Goal: Task Accomplishment & Management: Manage account settings

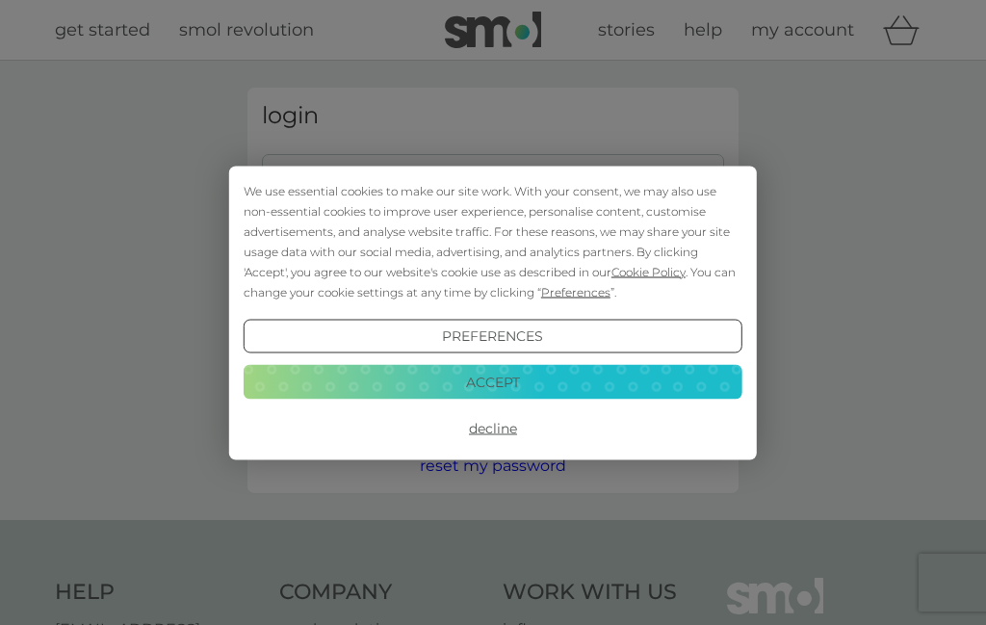
click at [349, 173] on div "We use essential cookies to make our site work. With your consent, we may also …" at bounding box center [493, 313] width 528 height 294
click at [530, 378] on button "Accept" at bounding box center [493, 382] width 499 height 35
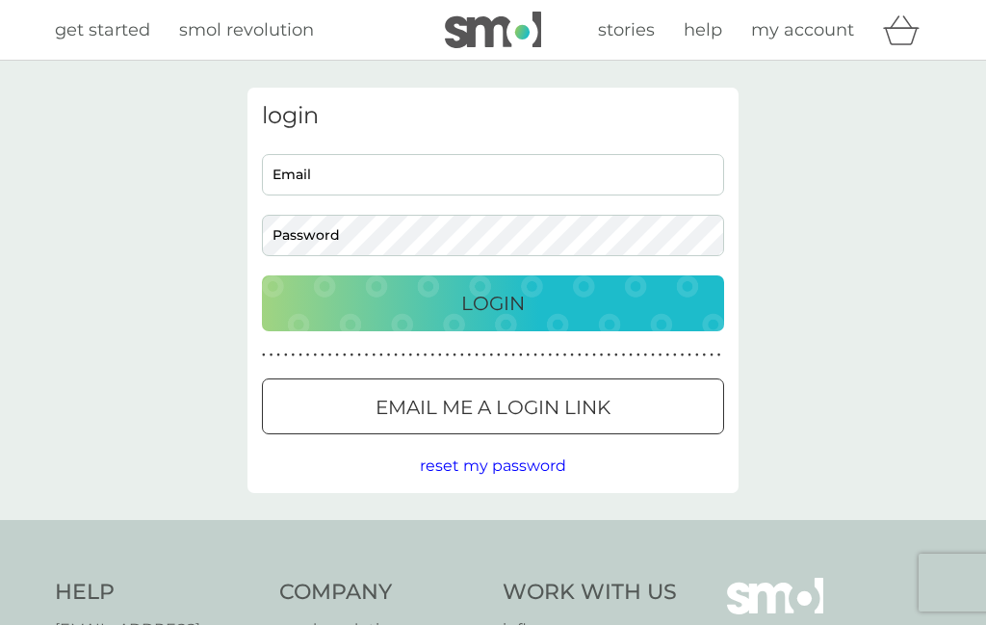
click at [328, 167] on input "Email" at bounding box center [493, 174] width 462 height 41
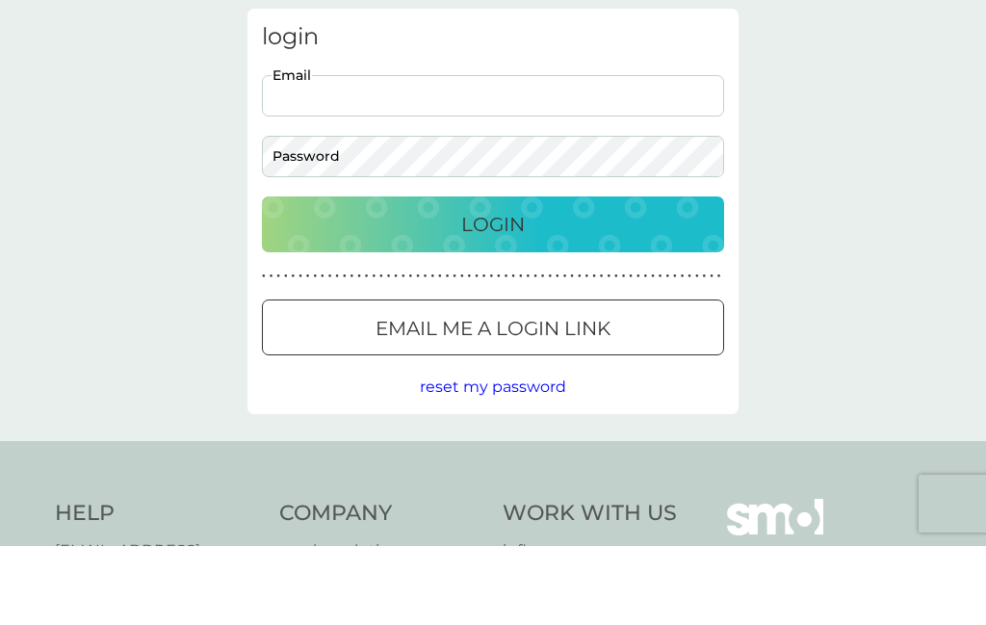
type input "julietaheatley@gmail.com"
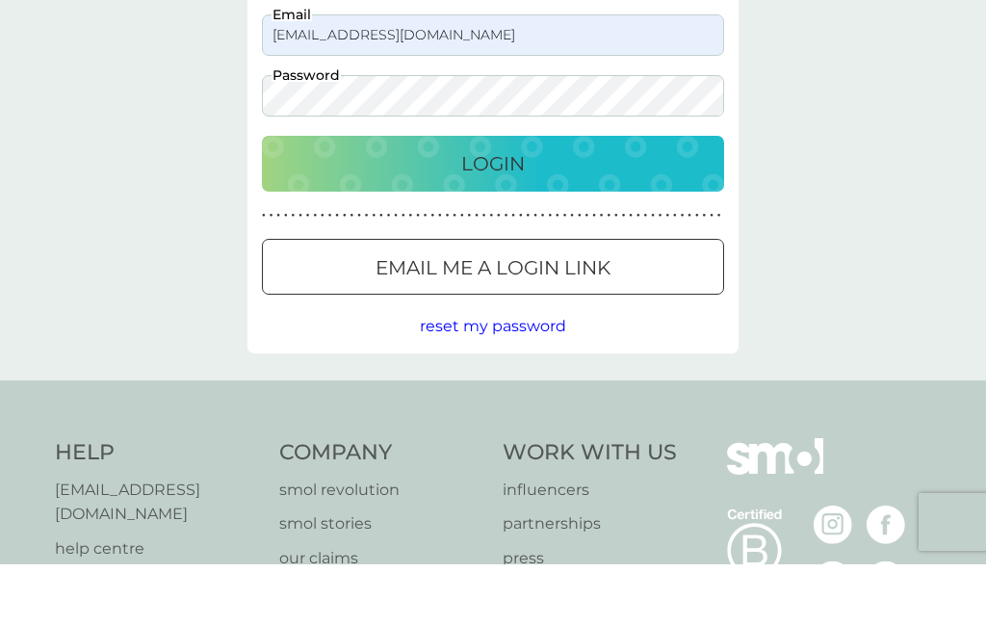
scroll to position [140, 0]
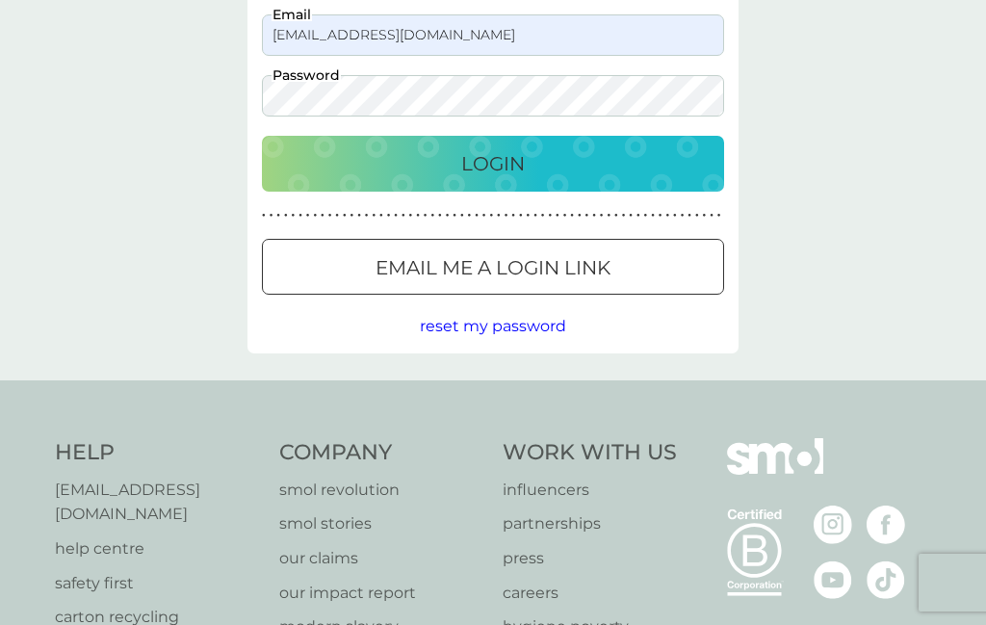
click at [519, 166] on p "Login" at bounding box center [493, 163] width 64 height 31
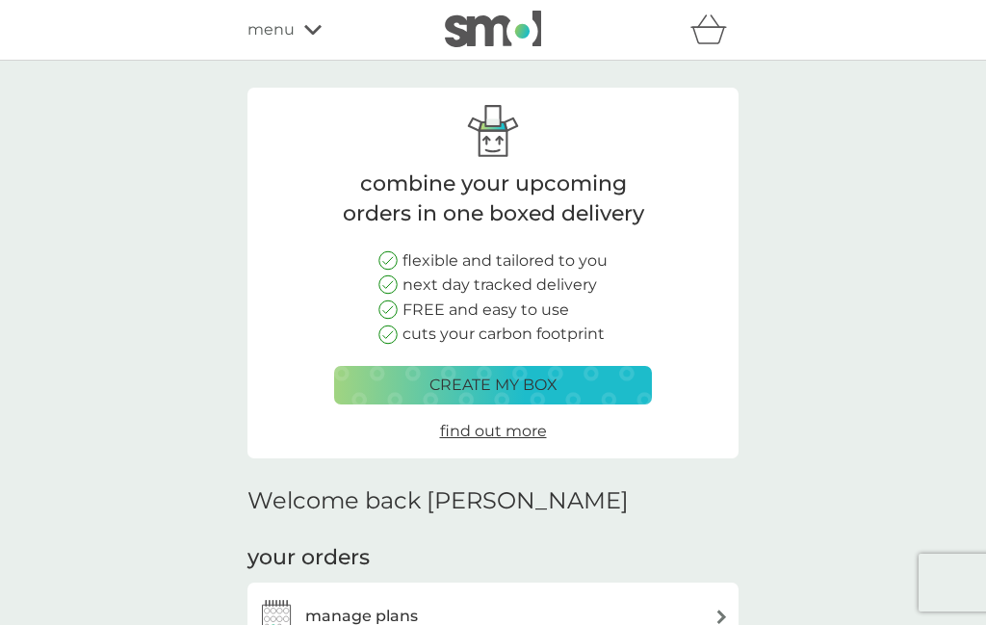
scroll to position [230, 0]
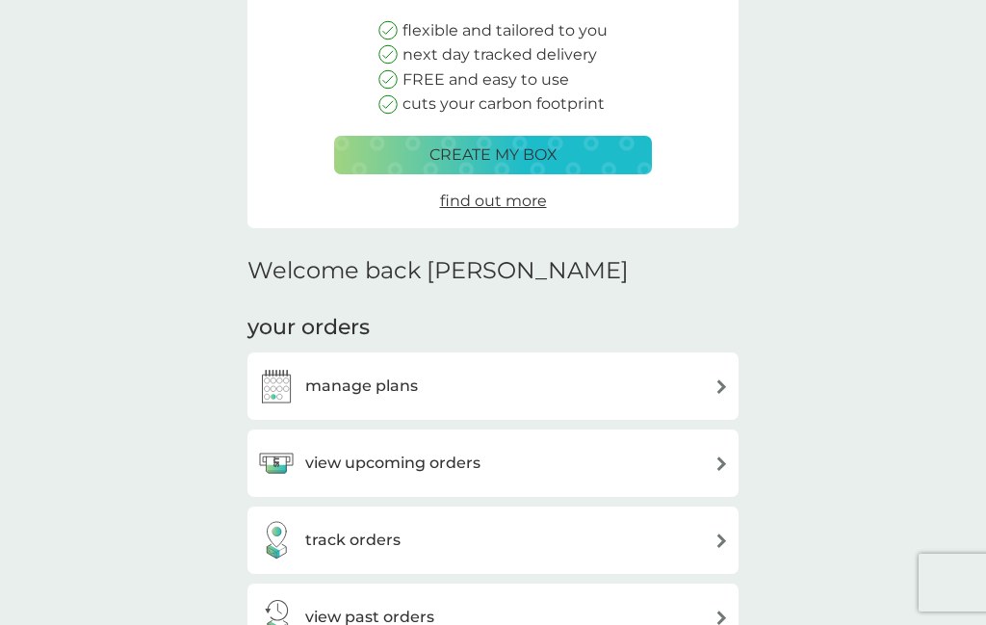
click at [721, 383] on img at bounding box center [722, 387] width 14 height 14
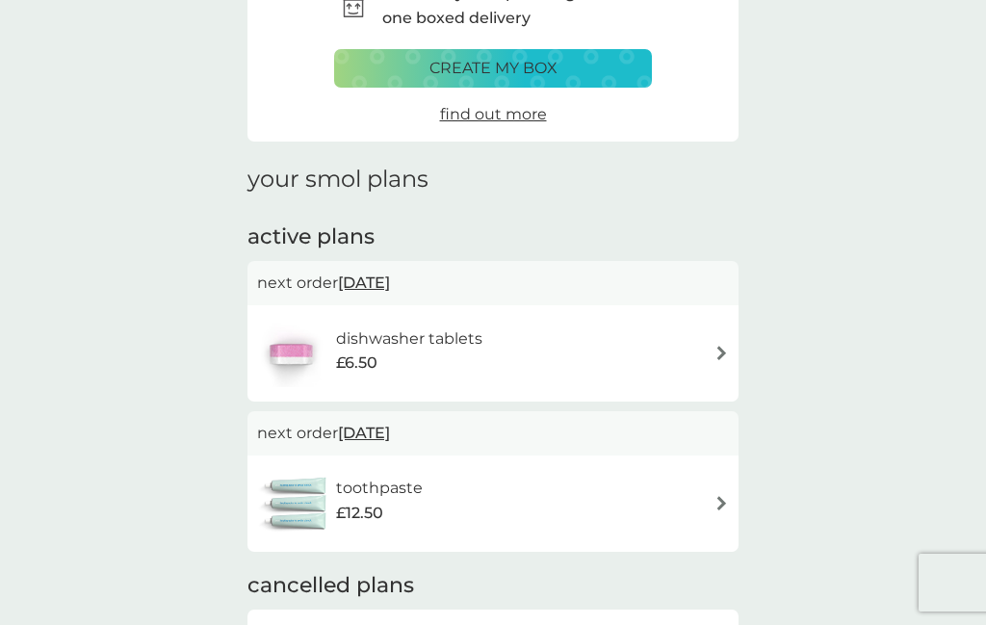
scroll to position [122, 0]
click at [719, 346] on img at bounding box center [722, 352] width 14 height 14
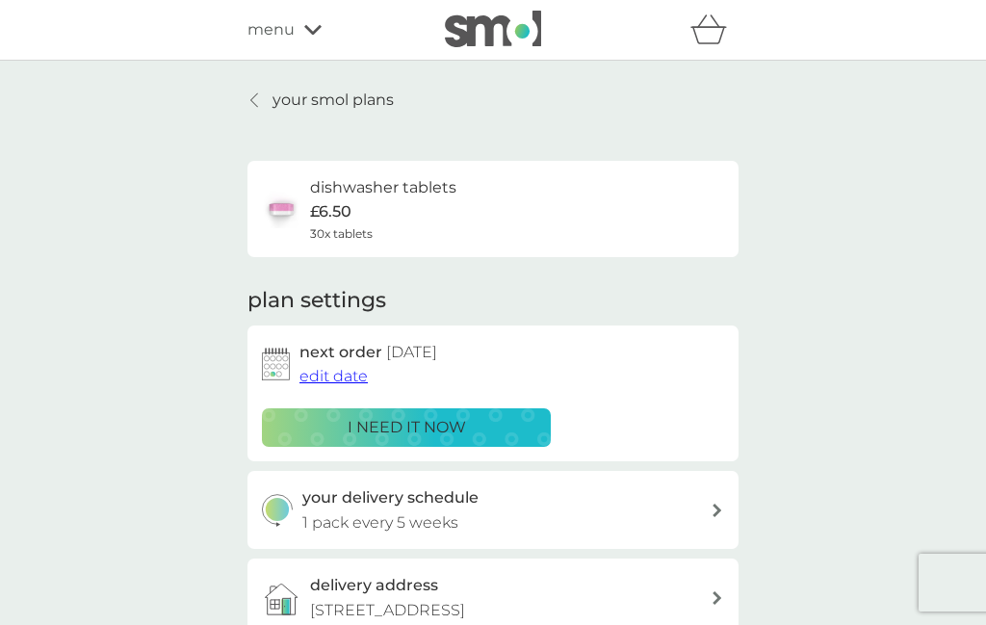
click at [482, 429] on div "i need it now" at bounding box center [407, 427] width 264 height 25
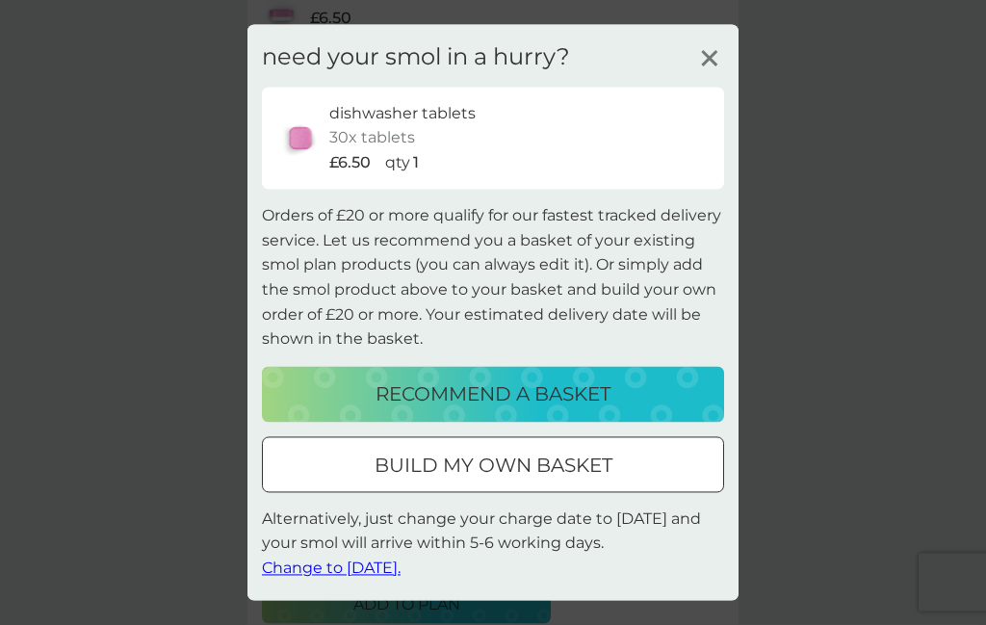
scroll to position [197, 0]
click at [381, 578] on span "Change to [DATE]." at bounding box center [331, 569] width 139 height 18
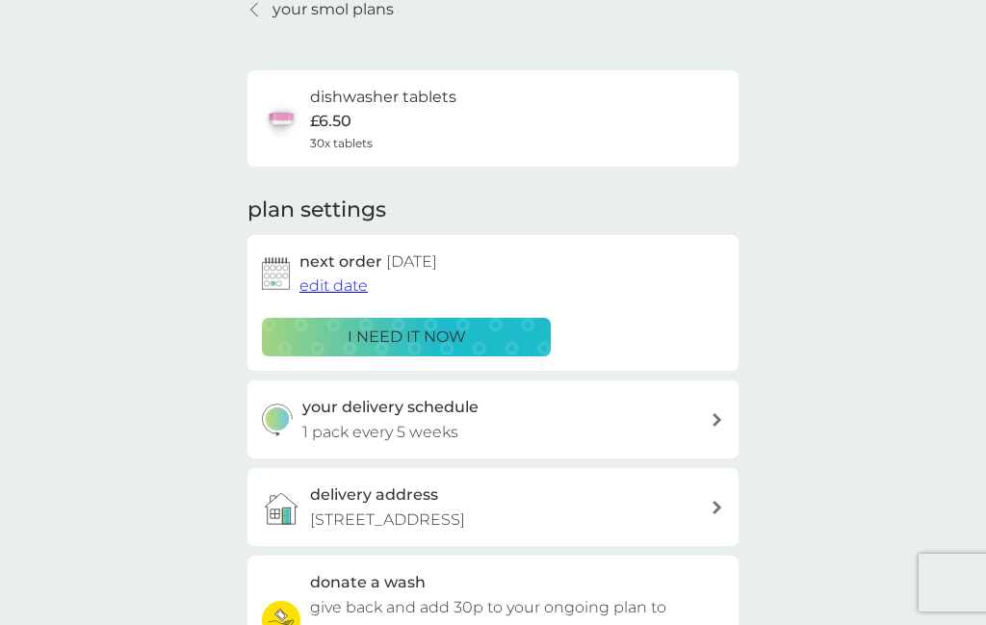
scroll to position [0, 0]
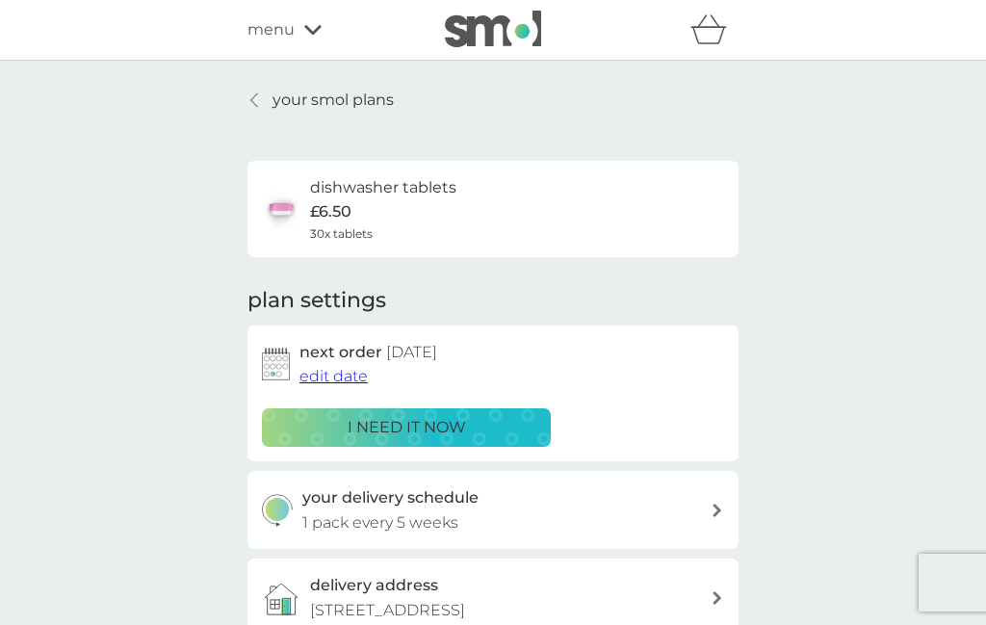
click at [265, 101] on link "your smol plans" at bounding box center [321, 100] width 146 height 25
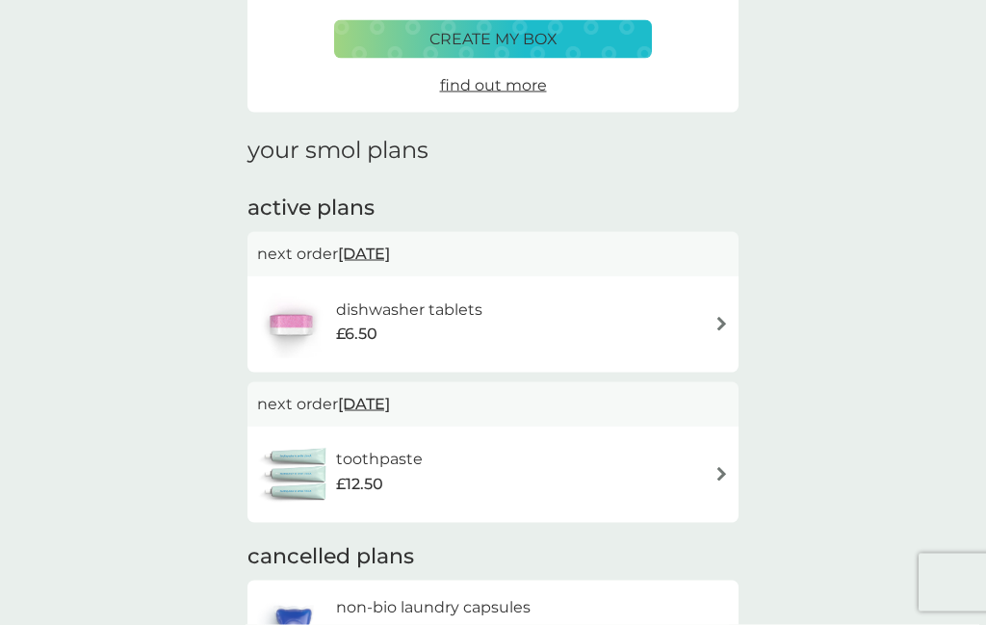
scroll to position [151, 0]
click at [715, 474] on img at bounding box center [722, 473] width 14 height 14
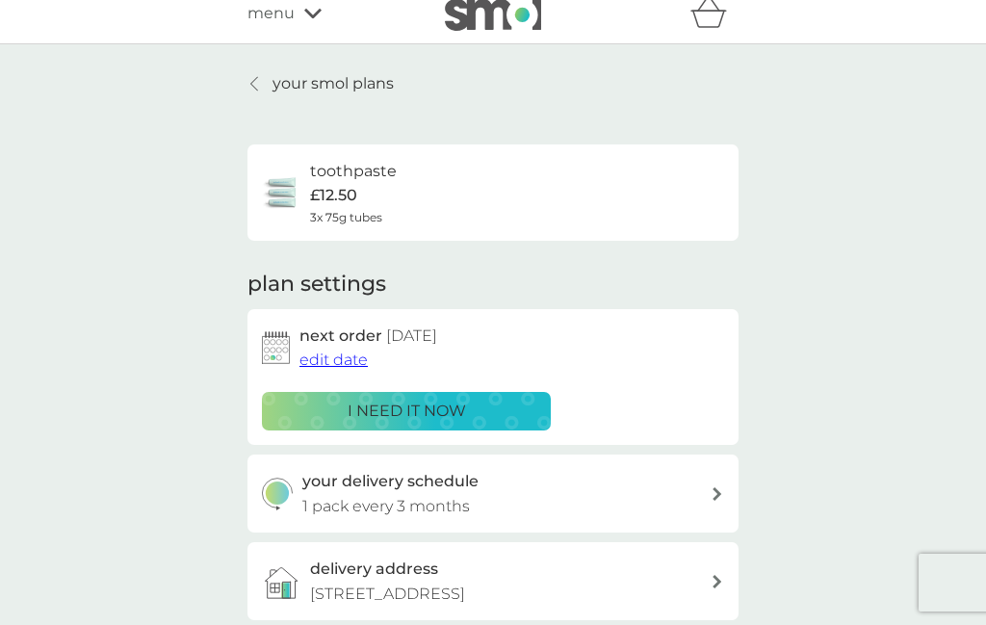
scroll to position [20, 0]
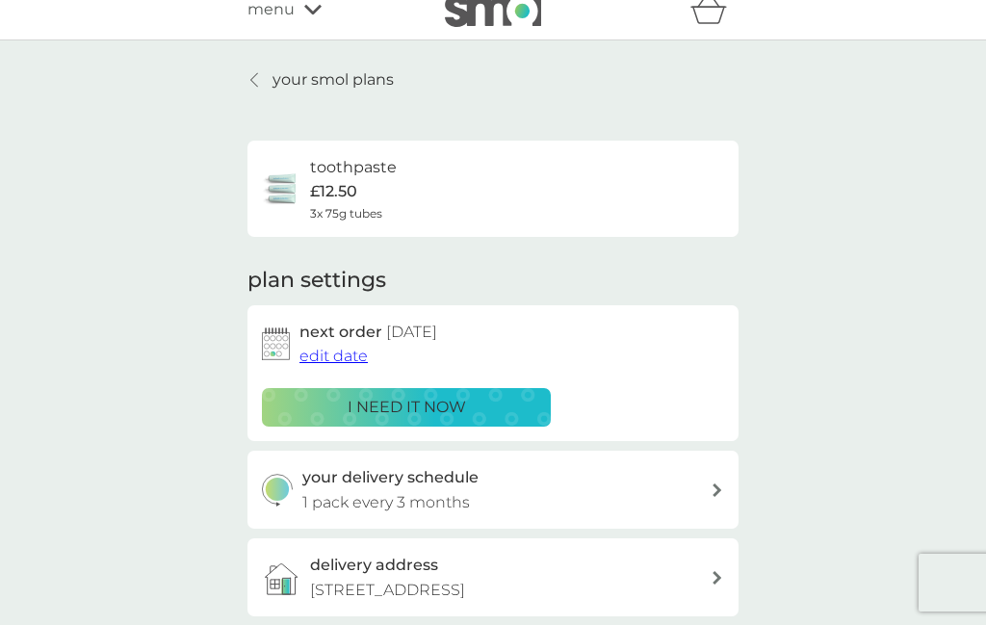
click at [707, 487] on div "your delivery schedule 1 pack every 3 months" at bounding box center [507, 489] width 409 height 49
select select "3"
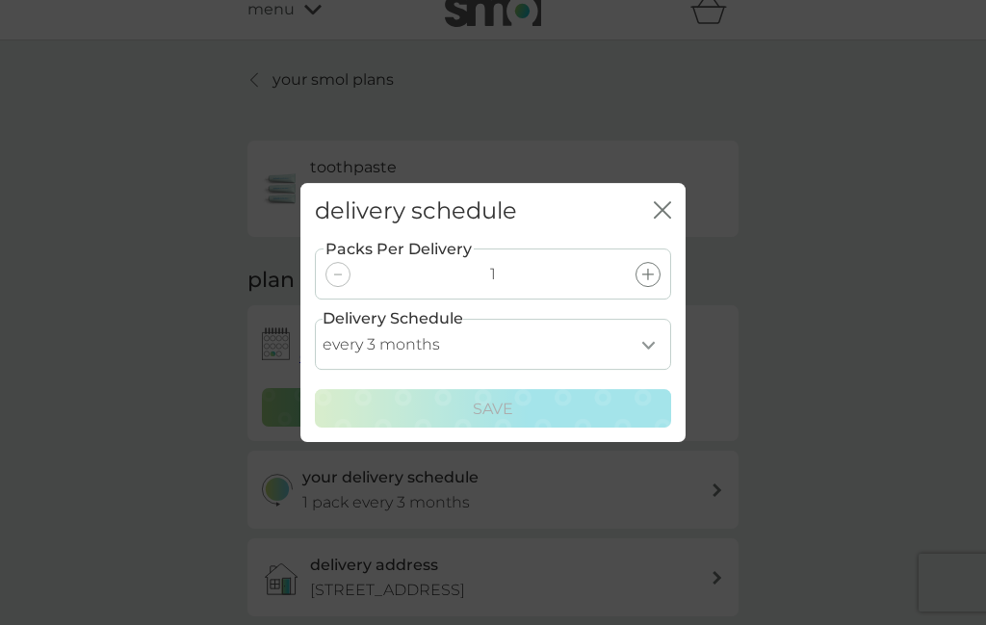
click at [650, 240] on div "delivery schedule close" at bounding box center [493, 211] width 385 height 57
click at [662, 218] on icon "close" at bounding box center [659, 209] width 8 height 15
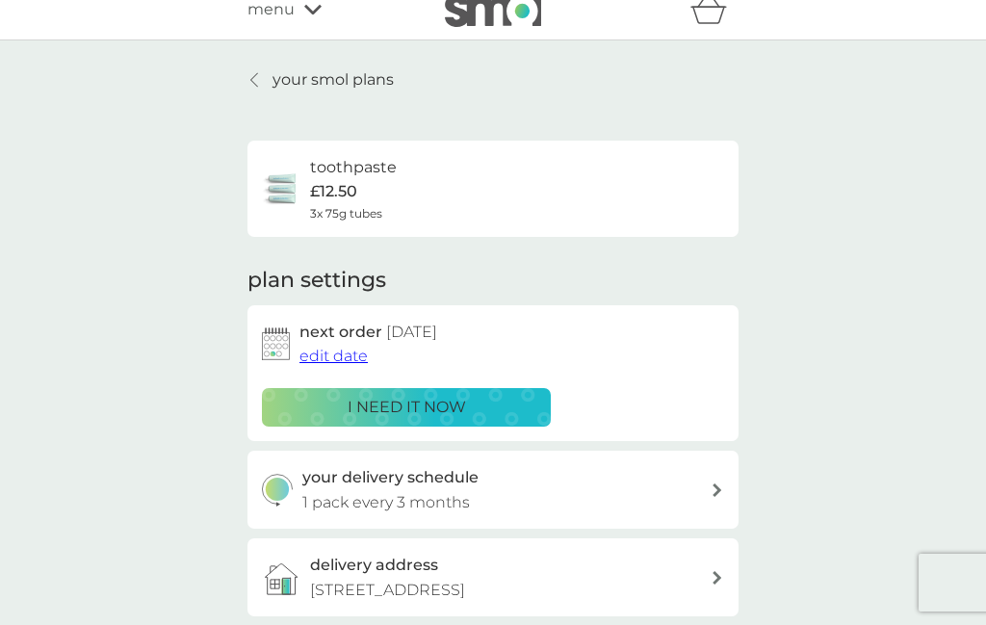
click at [326, 352] on span "edit date" at bounding box center [334, 356] width 68 height 18
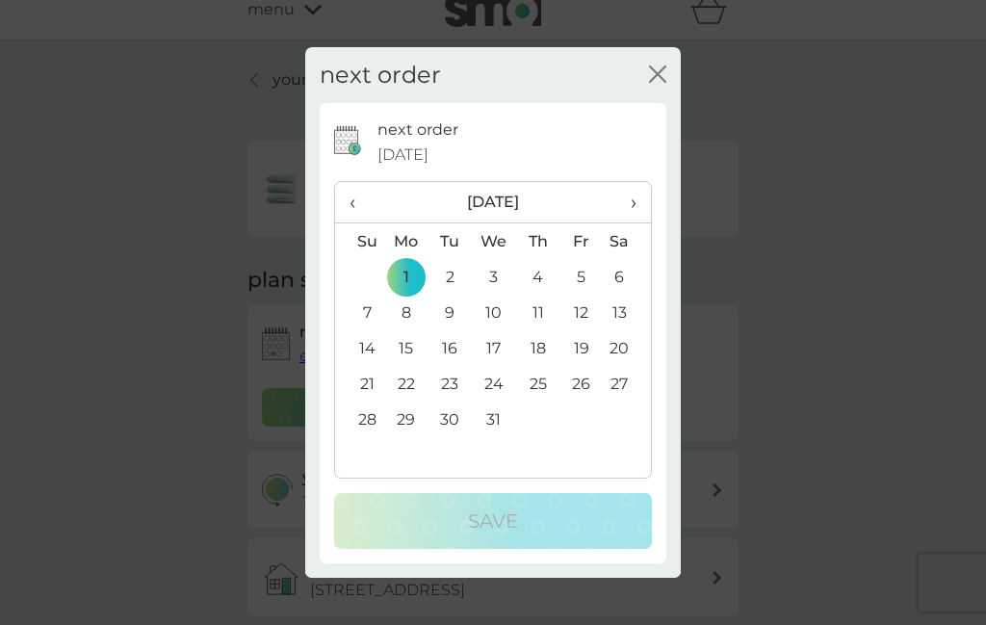
click at [362, 223] on span "‹" at bounding box center [360, 202] width 20 height 40
click at [352, 223] on span "‹" at bounding box center [360, 202] width 20 height 40
click at [361, 223] on span "‹" at bounding box center [360, 202] width 20 height 40
click at [623, 366] on td "20" at bounding box center [627, 348] width 48 height 36
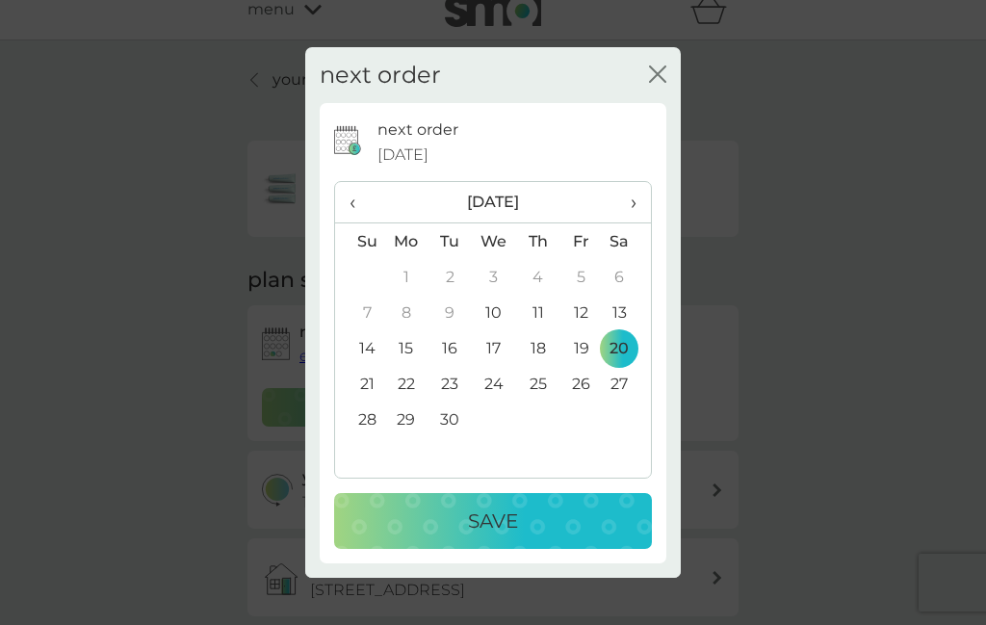
click at [513, 537] on p "Save" at bounding box center [493, 521] width 50 height 31
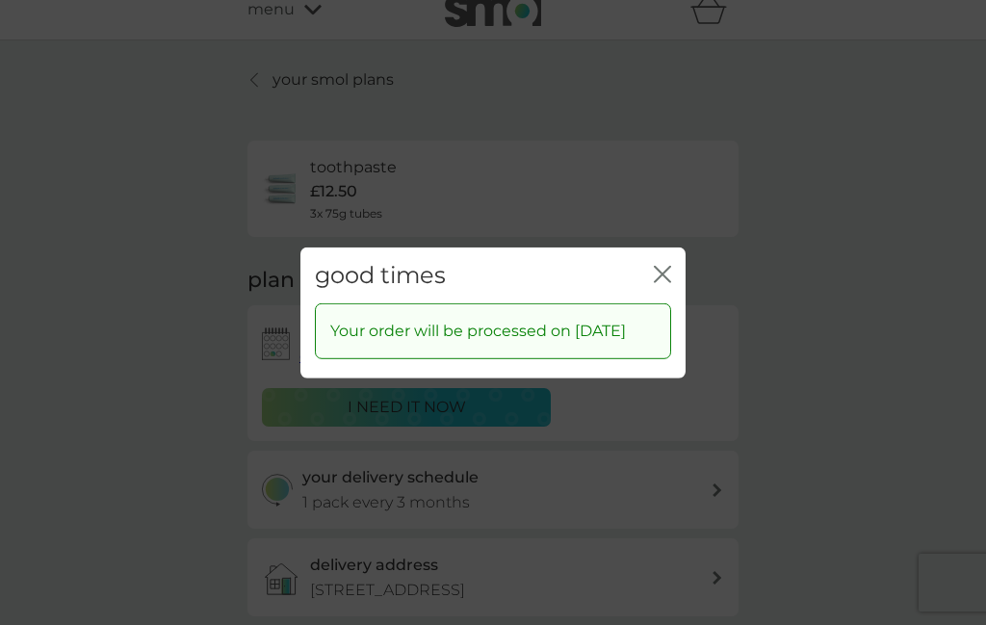
click at [660, 281] on icon "close" at bounding box center [659, 273] width 8 height 15
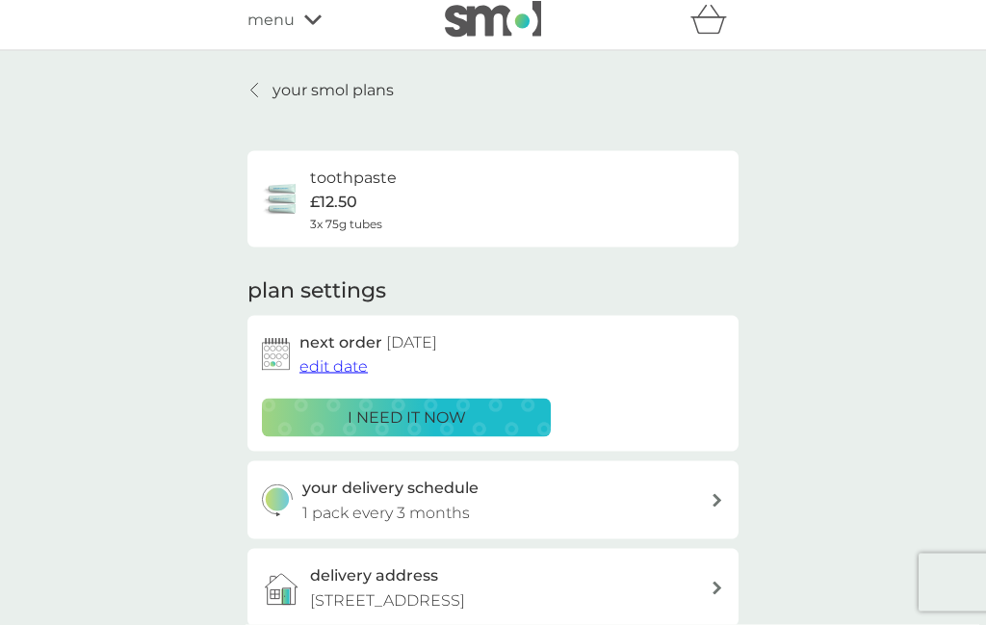
scroll to position [0, 0]
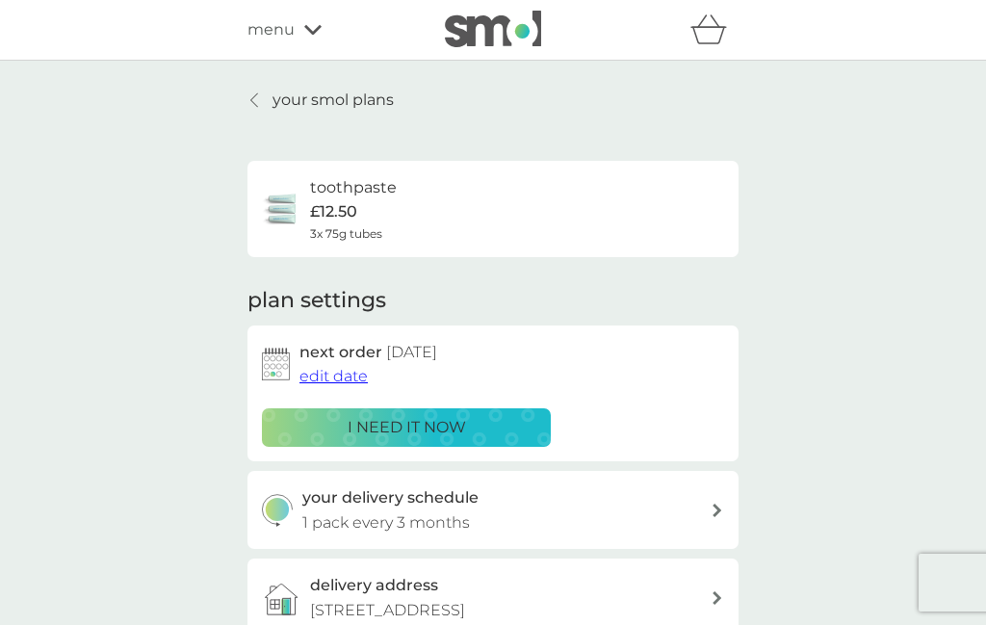
click at [314, 34] on icon at bounding box center [312, 30] width 17 height 10
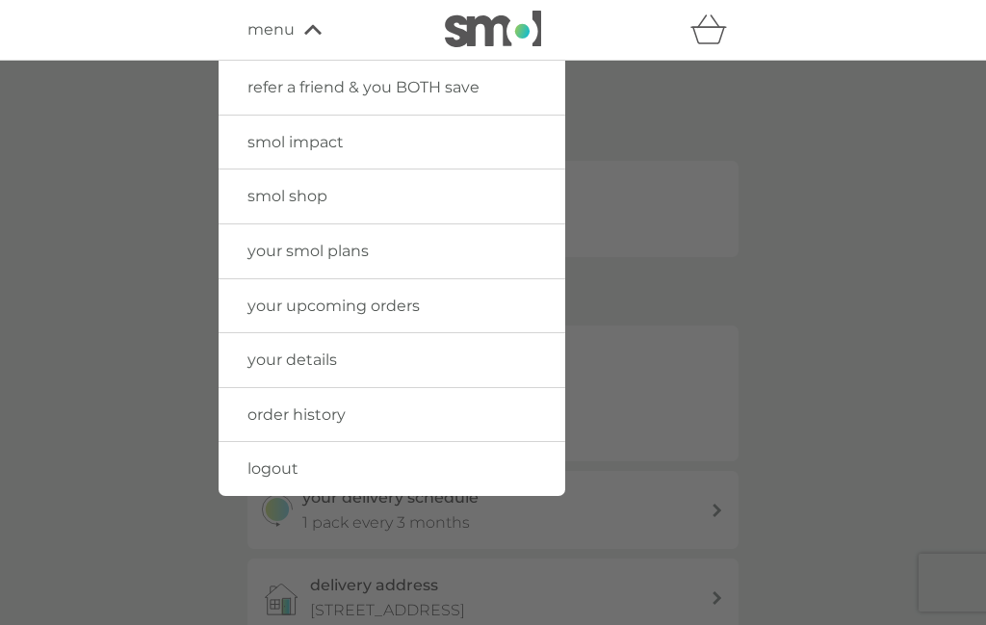
click at [280, 461] on span "logout" at bounding box center [273, 469] width 51 height 18
